Goal: Task Accomplishment & Management: Manage account settings

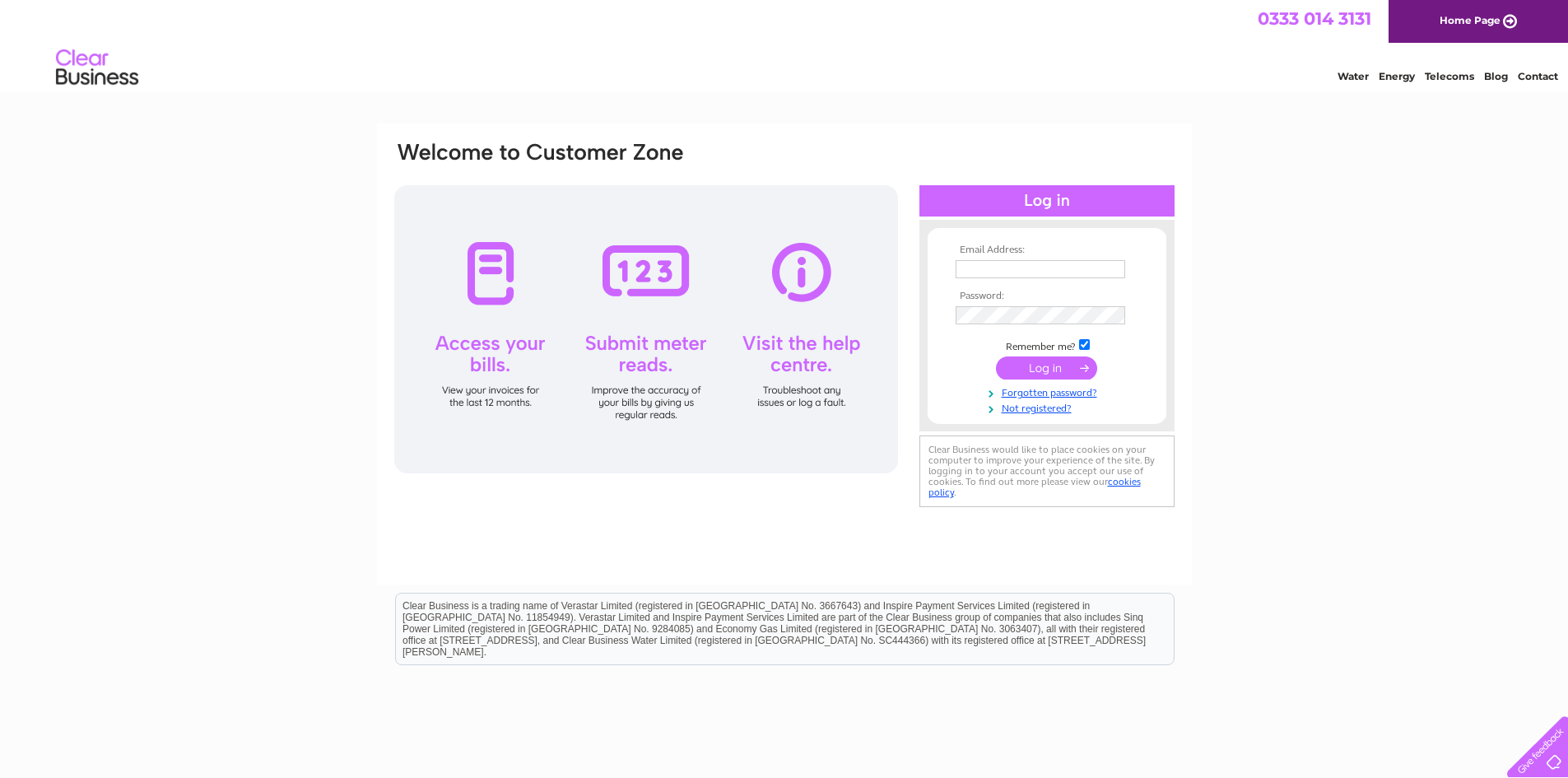
click at [994, 267] on input "text" at bounding box center [1040, 269] width 169 height 18
click at [998, 268] on input "[EMAIL_ADDRESS][DOMAIN_NAME]" at bounding box center [1040, 270] width 171 height 20
type input "accounts@slcommercials.co.uk"
click at [996, 358] on input "submit" at bounding box center [1046, 369] width 102 height 23
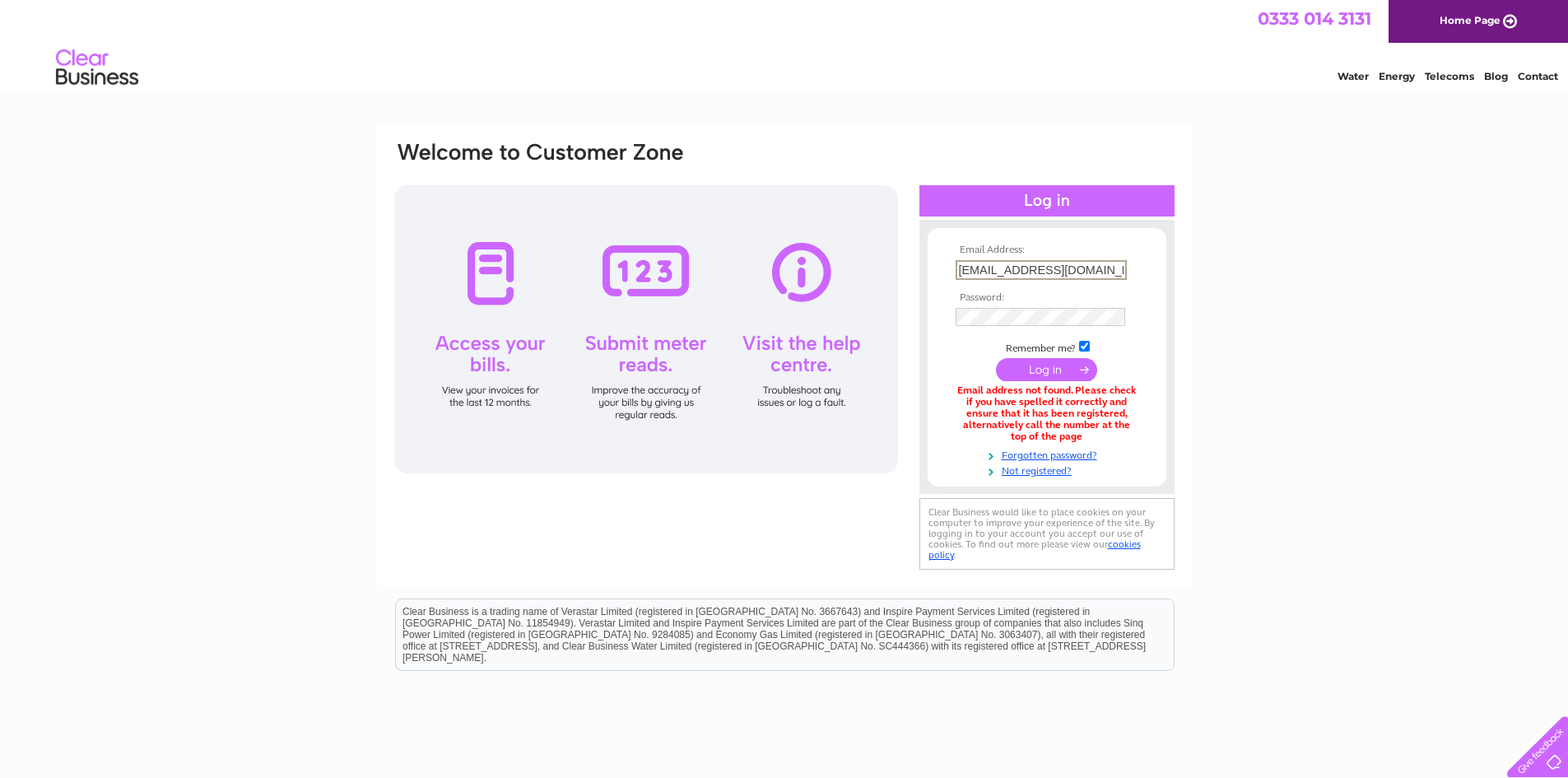
click at [998, 268] on input "[EMAIL_ADDRESS][DOMAIN_NAME]" at bounding box center [1040, 270] width 171 height 20
type input "[EMAIL_ADDRESS][DOMAIN_NAME]"
click at [996, 358] on input "submit" at bounding box center [1046, 369] width 102 height 23
